Goal: Task Accomplishment & Management: Complete application form

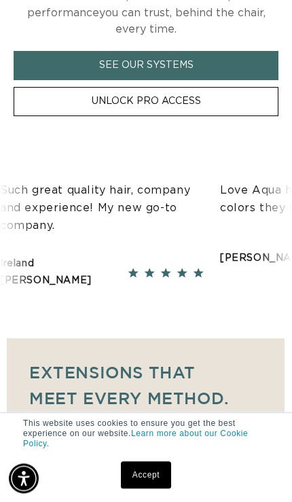
click at [152, 489] on link "Accept" at bounding box center [146, 475] width 50 height 27
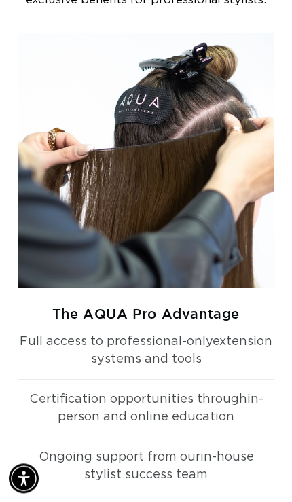
scroll to position [1894, 0]
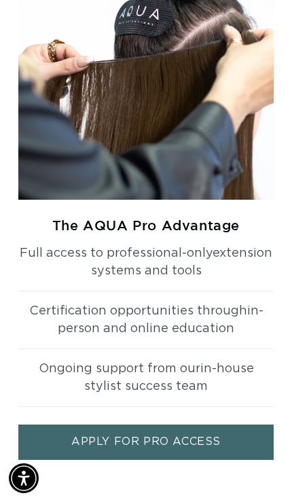
click at [221, 439] on link "APPLY FOR PRO ACCESS" at bounding box center [146, 442] width 256 height 35
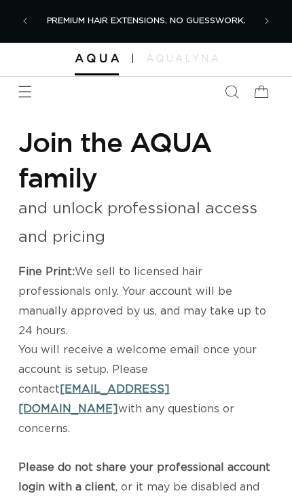
select select "US"
select select "[GEOGRAPHIC_DATA]"
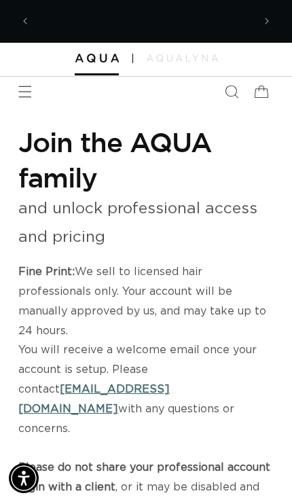
scroll to position [0, 218]
